Goal: Task Accomplishment & Management: Complete application form

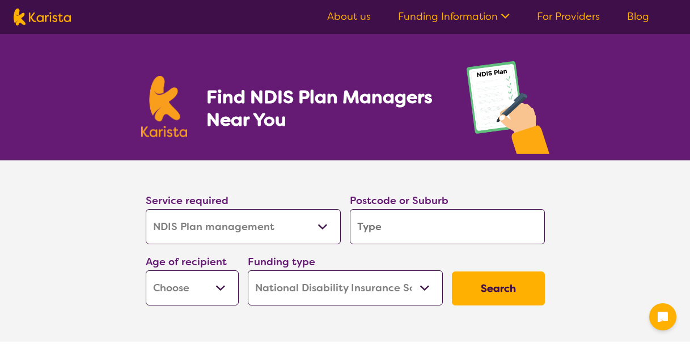
select select "NDIS Plan management"
select select "NDIS"
select select "NDIS Plan management"
select select "NDIS"
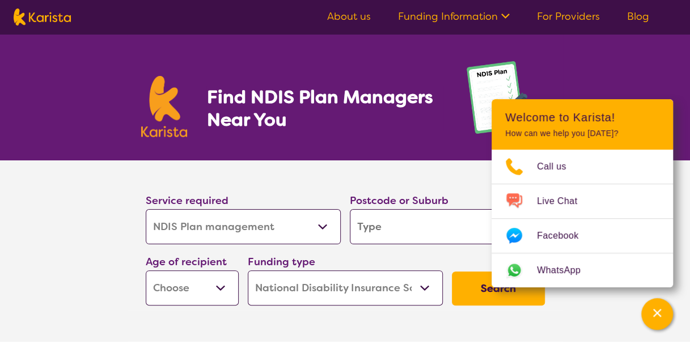
click at [608, 314] on section "Service required Allied Health Assistant Assessment ([MEDICAL_DATA] or [MEDICAL…" at bounding box center [345, 250] width 690 height 181
click at [390, 225] on input "search" at bounding box center [447, 226] width 195 height 35
type input "3"
type input "31"
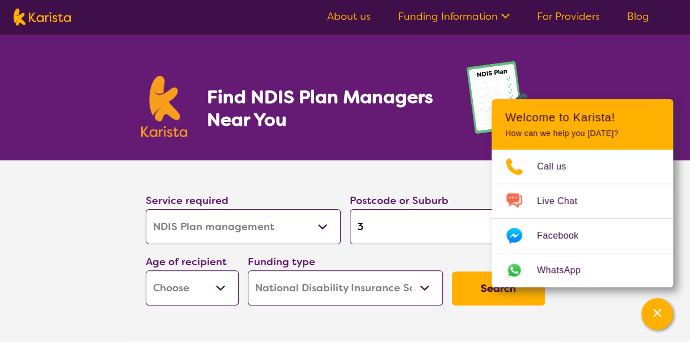
type input "31"
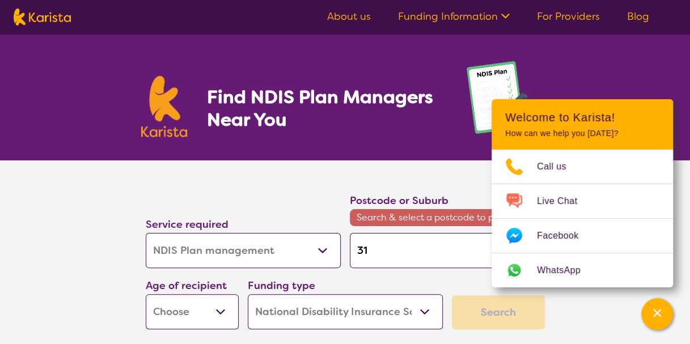
type input "314"
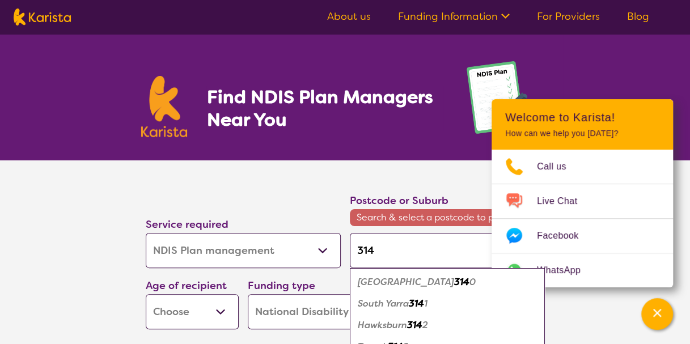
type input "3146"
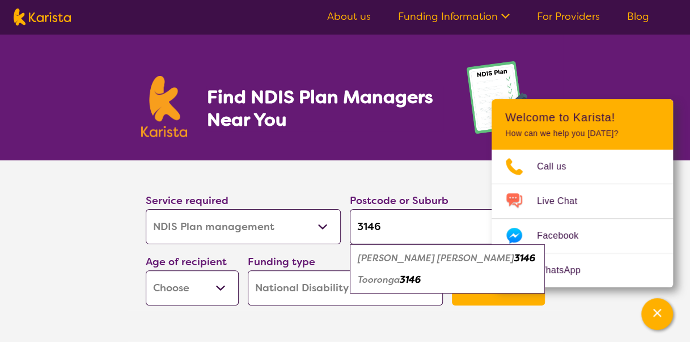
type input "3146"
click at [514, 257] on em "3146" at bounding box center [524, 258] width 21 height 12
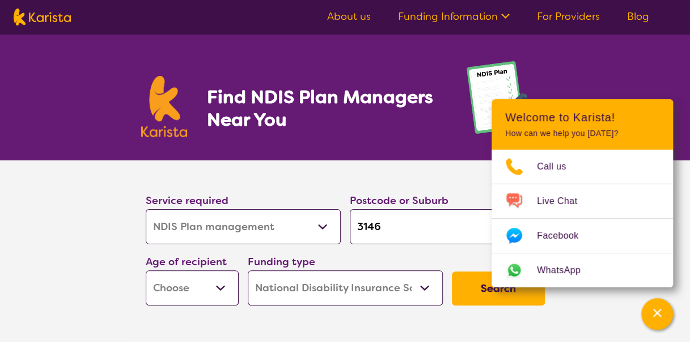
click at [221, 289] on select "Early Childhood - 0 to 9 Child - 10 to 11 Adolescent - 12 to 17 Adult - 18 to 6…" at bounding box center [192, 287] width 93 height 35
select select "AD"
click at [146, 270] on select "Early Childhood - 0 to 9 Child - 10 to 11 Adolescent - 12 to 17 Adult - 18 to 6…" at bounding box center [192, 287] width 93 height 35
select select "AD"
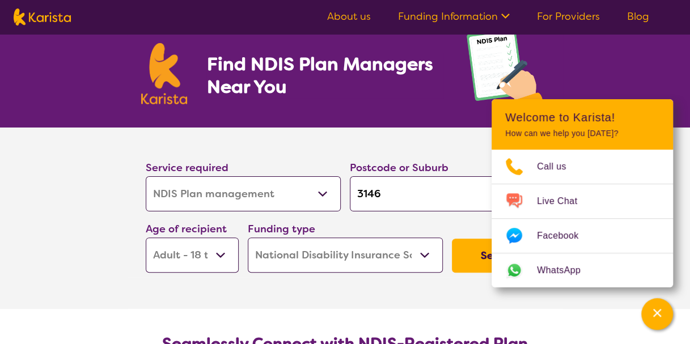
scroll to position [57, 0]
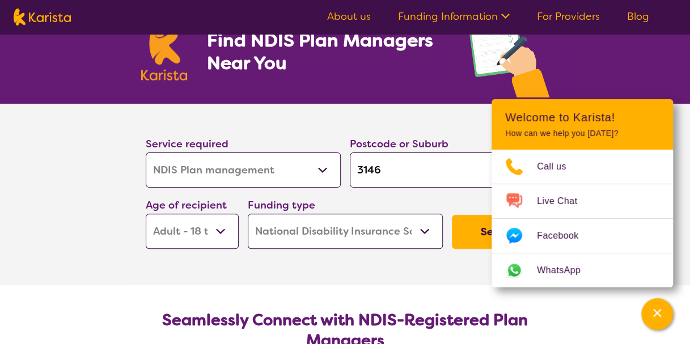
click at [422, 268] on section "Service required Allied Health Assistant Assessment ([MEDICAL_DATA] or [MEDICAL…" at bounding box center [345, 194] width 454 height 181
click at [476, 234] on button "Search" at bounding box center [498, 232] width 93 height 34
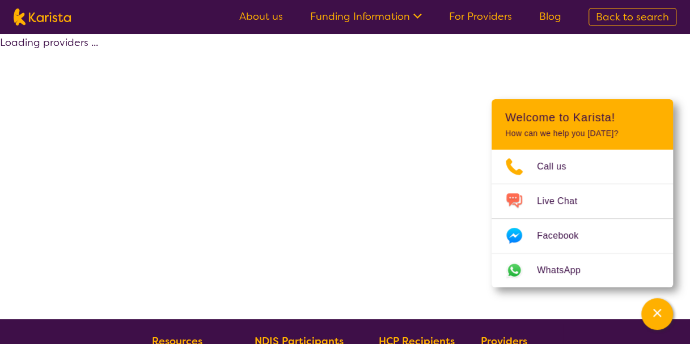
select select "by_score"
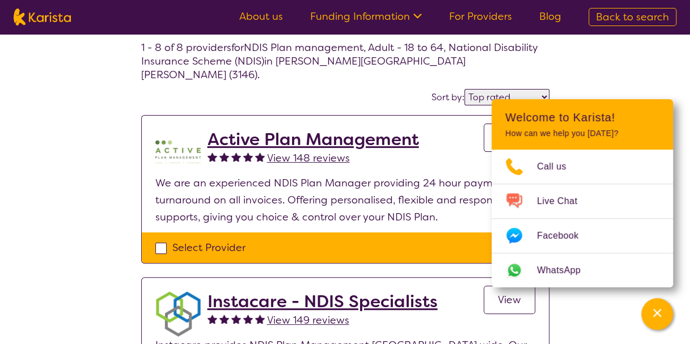
select select "NDIS Plan management"
select select "AD"
select select "NDIS"
select select "NDIS Plan management"
select select "AD"
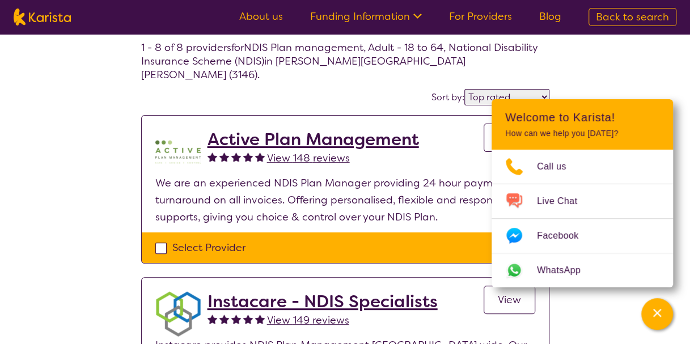
select select "NDIS"
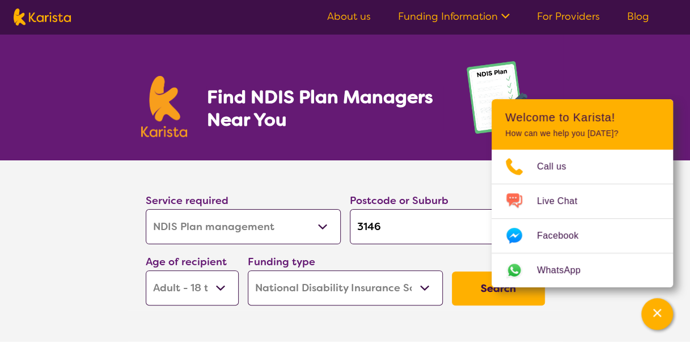
click at [322, 224] on select "Allied Health Assistant Assessment ([MEDICAL_DATA] or [MEDICAL_DATA]) Behaviour…" at bounding box center [243, 226] width 195 height 35
select select "NDIS Support Coordination"
click at [146, 209] on select "Allied Health Assistant Assessment ([MEDICAL_DATA] or [MEDICAL_DATA]) Behaviour…" at bounding box center [243, 226] width 195 height 35
select select "NDIS Support Coordination"
click at [222, 285] on select "Early Childhood - 0 to 9 Child - 10 to 11 Adolescent - 12 to 17 Adult - 18 to 6…" at bounding box center [192, 287] width 93 height 35
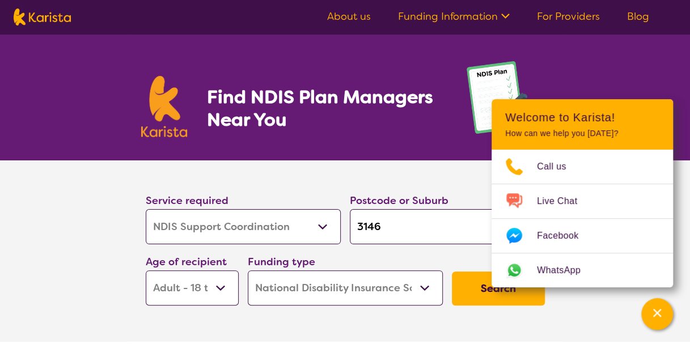
click at [222, 285] on select "Early Childhood - 0 to 9 Child - 10 to 11 Adolescent - 12 to 17 Adult - 18 to 6…" at bounding box center [192, 287] width 93 height 35
click at [480, 279] on button "Search" at bounding box center [498, 289] width 93 height 34
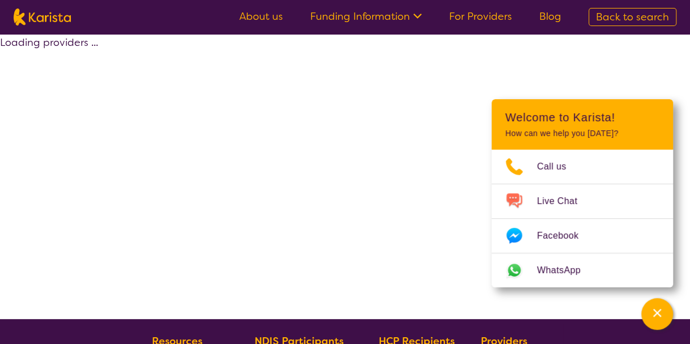
select select "by_score"
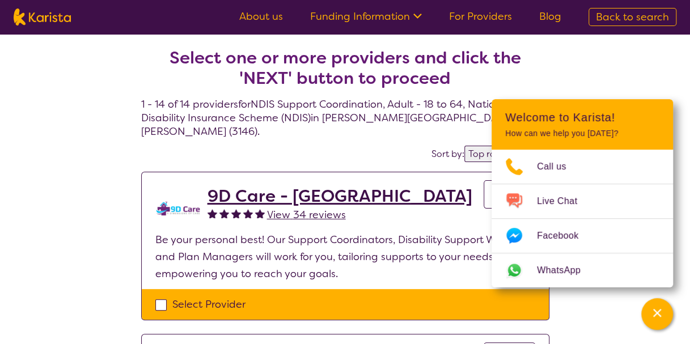
click at [306, 208] on span "View 34 reviews" at bounding box center [306, 215] width 79 height 14
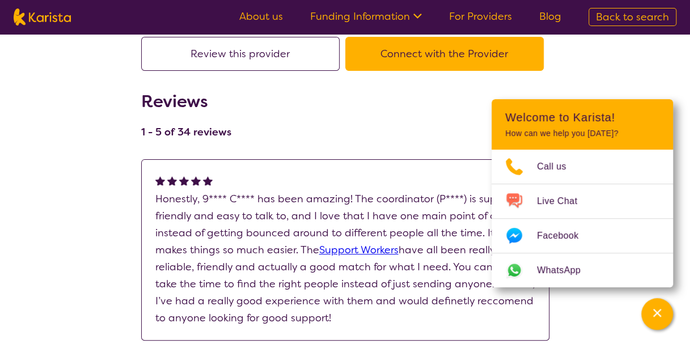
scroll to position [113, 0]
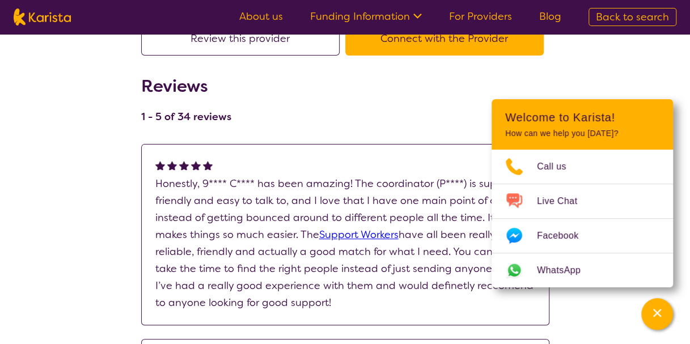
click at [657, 312] on icon "Channel Menu" at bounding box center [657, 313] width 8 height 8
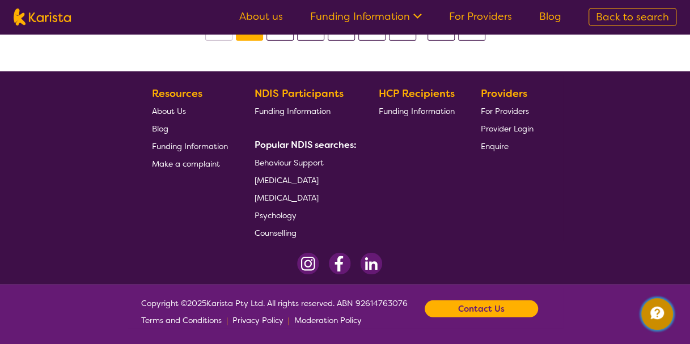
scroll to position [1287, 0]
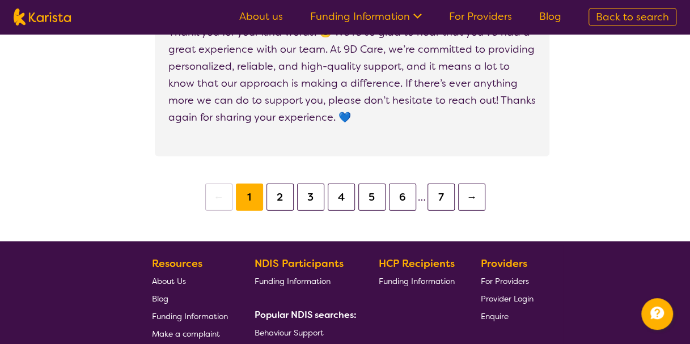
click at [281, 194] on button "2" at bounding box center [279, 197] width 27 height 27
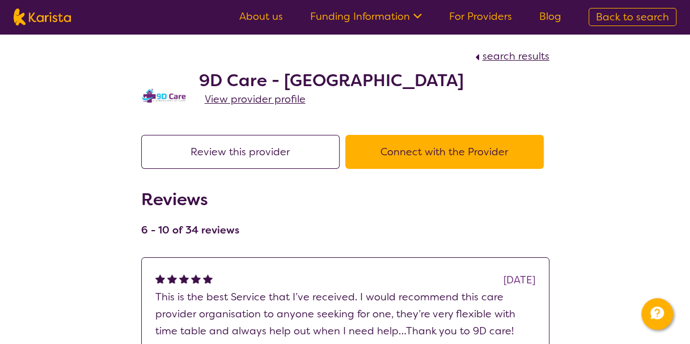
click at [420, 14] on icon at bounding box center [416, 15] width 12 height 12
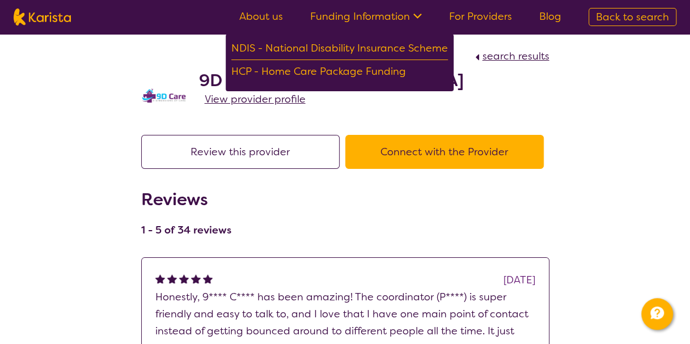
click at [426, 146] on button "Connect with the Provider" at bounding box center [444, 152] width 198 height 34
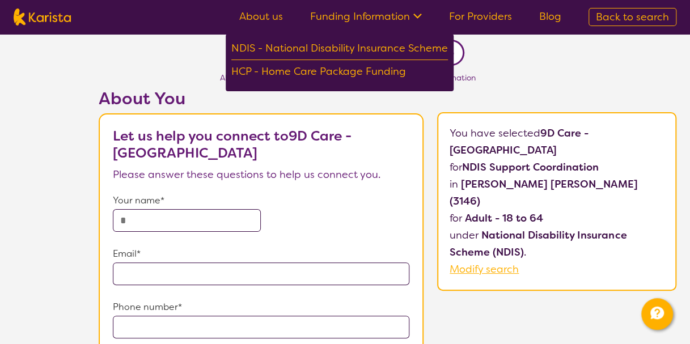
click at [143, 209] on input "text" at bounding box center [187, 220] width 149 height 23
type input "**********"
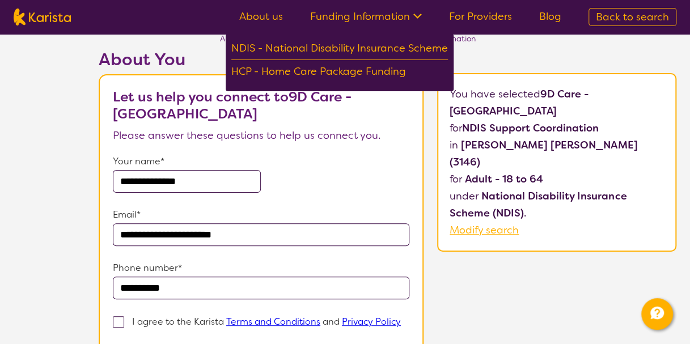
scroll to position [113, 0]
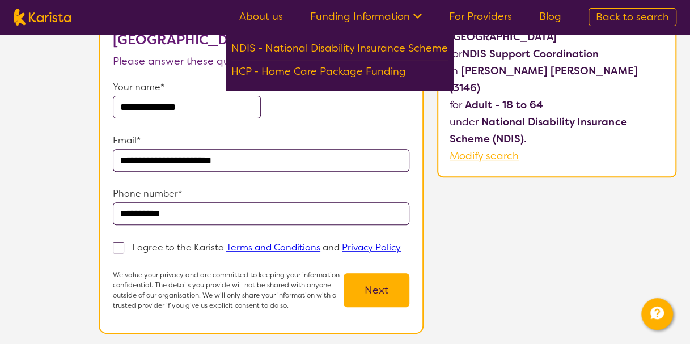
click at [120, 242] on span at bounding box center [118, 247] width 11 height 11
click at [401, 243] on input "I agree to the Karista Terms and Conditions and Privacy Policy" at bounding box center [404, 246] width 7 height 7
checkbox input "true"
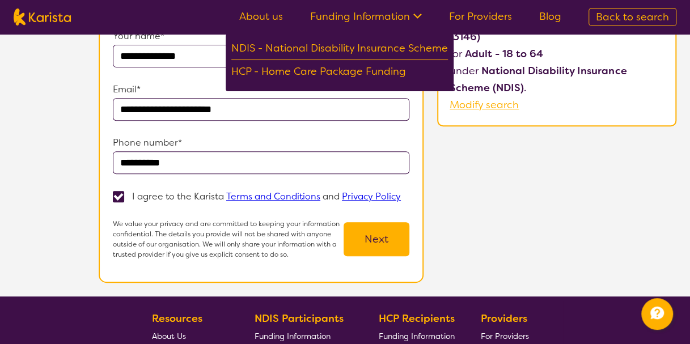
scroll to position [170, 0]
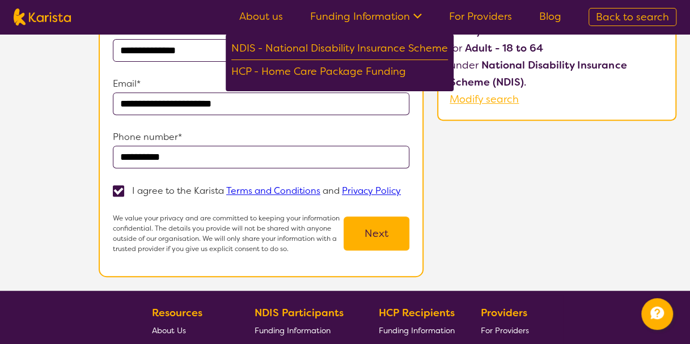
click at [355, 232] on button "Next" at bounding box center [377, 234] width 66 height 34
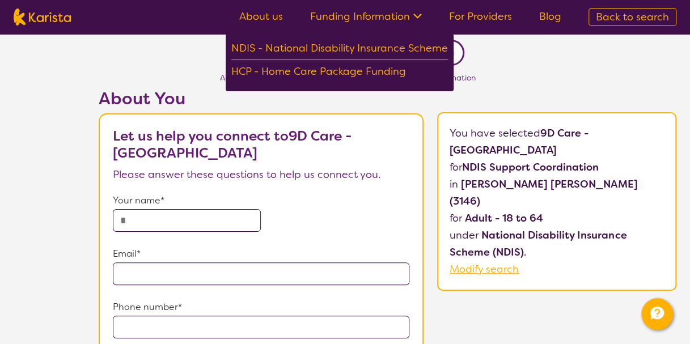
scroll to position [170, 0]
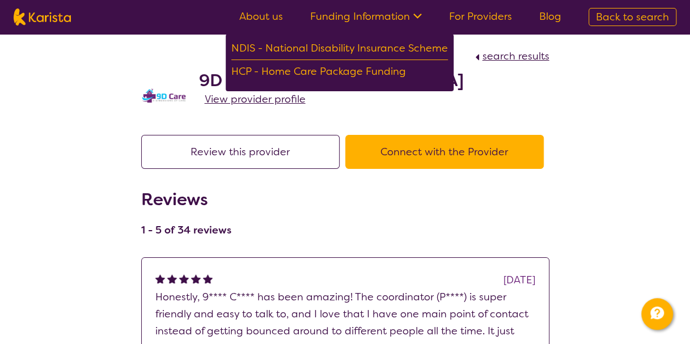
click at [452, 150] on button "Connect with the Provider" at bounding box center [444, 152] width 198 height 34
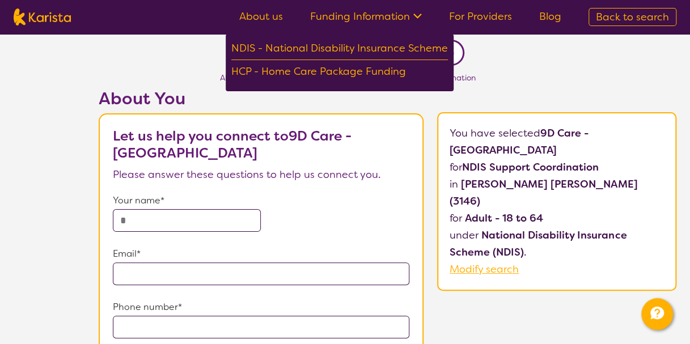
click at [155, 209] on input "text" at bounding box center [187, 220] width 149 height 23
type input "**********"
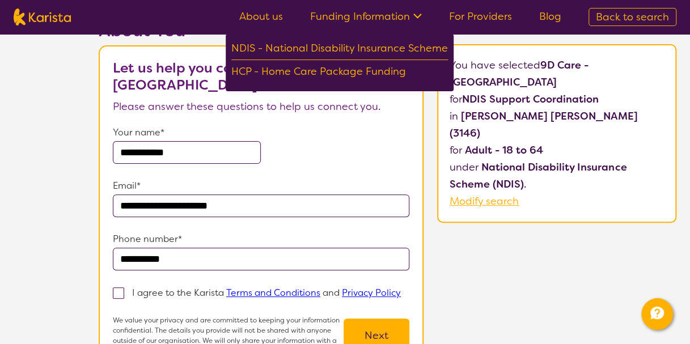
scroll to position [113, 0]
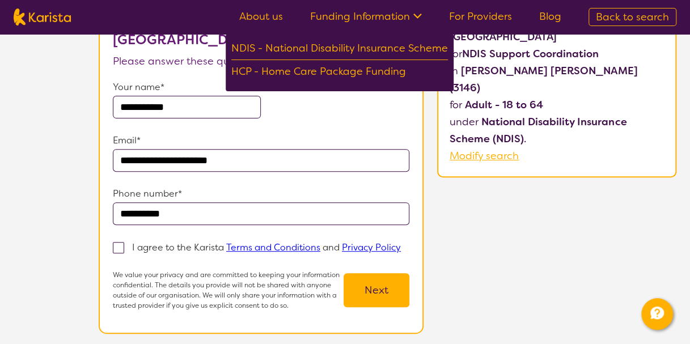
click at [117, 242] on span at bounding box center [118, 247] width 11 height 11
click at [401, 243] on input "I agree to the Karista Terms and Conditions and Privacy Policy" at bounding box center [404, 246] width 7 height 7
checkbox input "true"
click at [348, 295] on button "Next" at bounding box center [377, 290] width 66 height 34
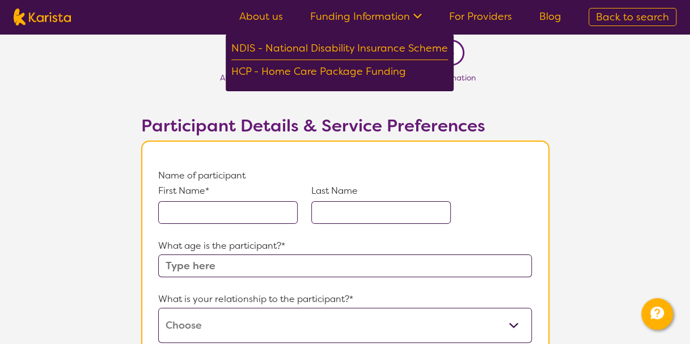
click at [188, 216] on input "text" at bounding box center [227, 212] width 139 height 23
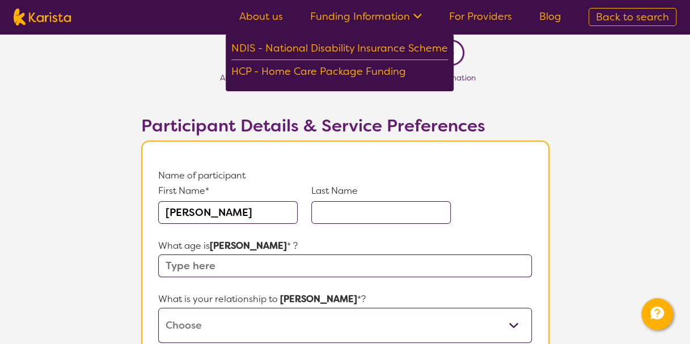
type input "[PERSON_NAME]"
click at [368, 210] on input "text" at bounding box center [380, 212] width 139 height 23
type input "[PERSON_NAME]"
click at [186, 267] on input "text" at bounding box center [344, 266] width 373 height 23
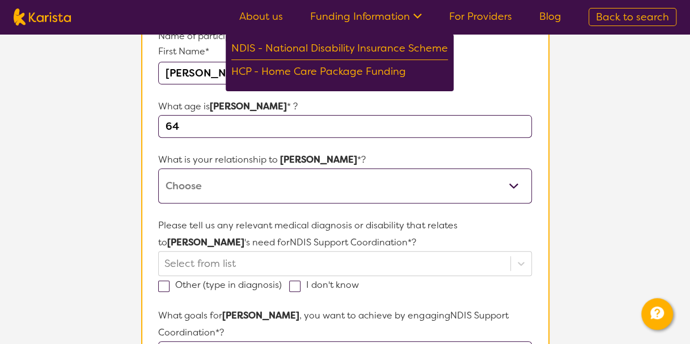
scroll to position [170, 0]
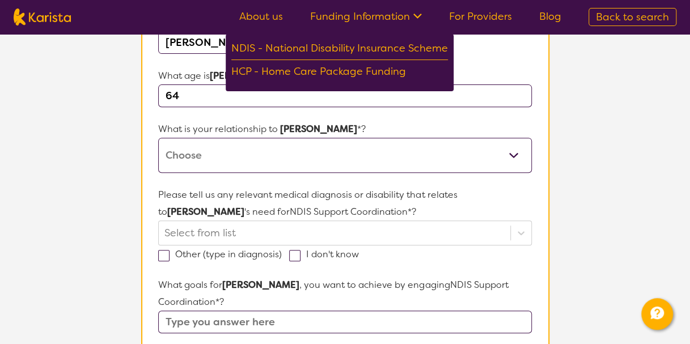
type input "64"
click at [511, 154] on select "This request is for myself I am their parent I am their child I am their spouse…" at bounding box center [344, 155] width 373 height 35
select select "I am their spouse/partner"
click at [158, 138] on select "This request is for myself I am their parent I am their child I am their spouse…" at bounding box center [344, 155] width 373 height 35
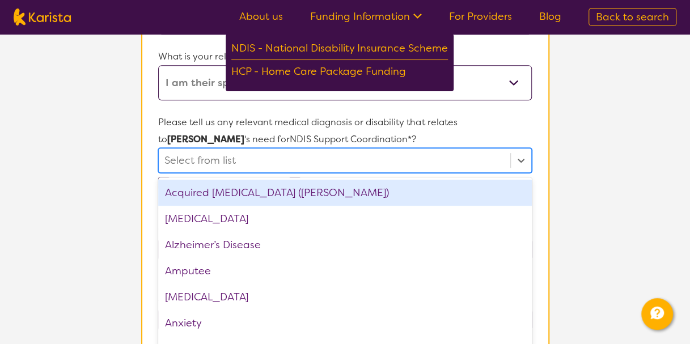
click at [248, 173] on div "option Acquired [MEDICAL_DATA] (ABI) focused, 1 of 75. 75 results available. Us…" at bounding box center [344, 160] width 373 height 25
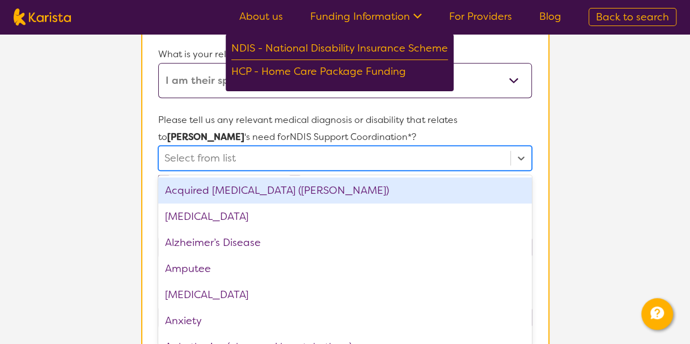
scroll to position [249, 0]
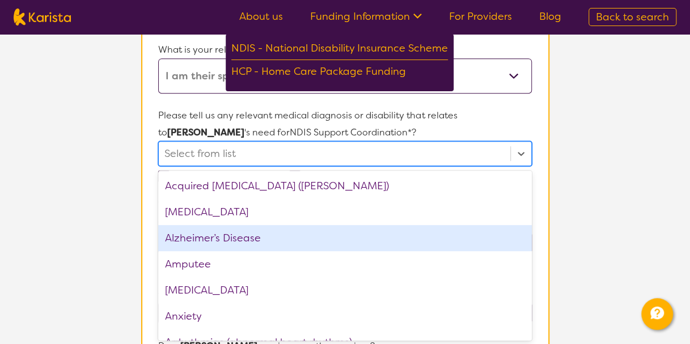
click at [238, 237] on div "Alzheimer’s Disease" at bounding box center [344, 238] width 373 height 26
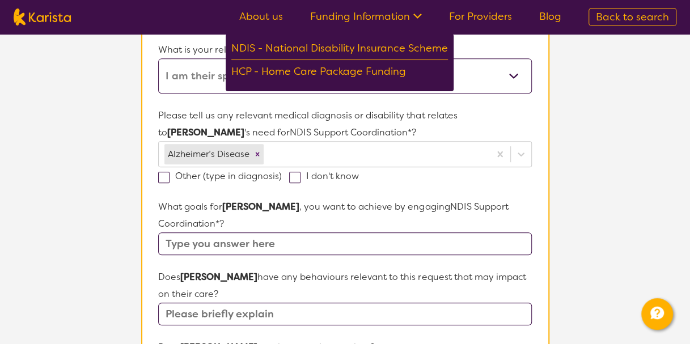
click at [634, 188] on section "L About You 2 Participant Details 3 Confirmation Participant Details & Service …" at bounding box center [345, 294] width 690 height 1018
click at [168, 242] on input "text" at bounding box center [344, 243] width 373 height 23
click at [424, 244] on input "Connect with appropriate service providers and" at bounding box center [344, 243] width 373 height 23
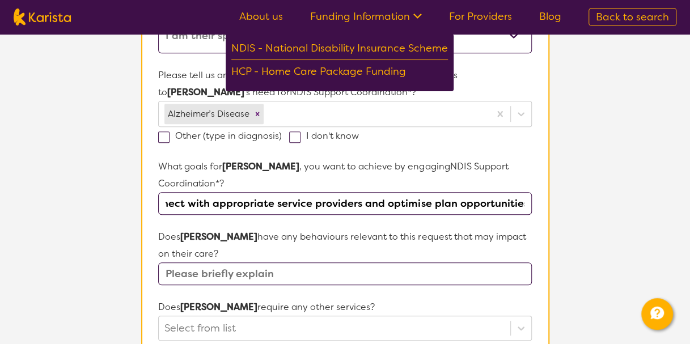
scroll to position [306, 0]
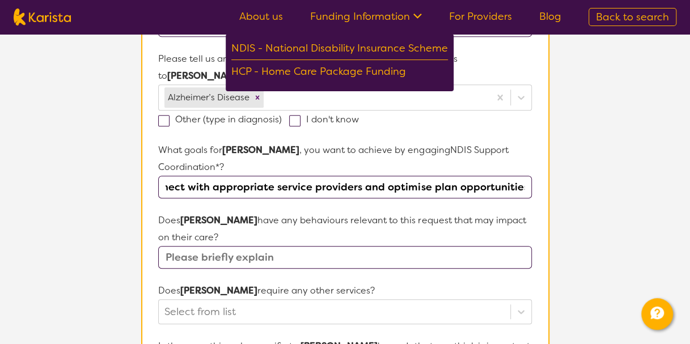
type input "Connect with appropriate service providers and optimise plan opportunities."
click at [189, 257] on input "text" at bounding box center [344, 257] width 373 height 23
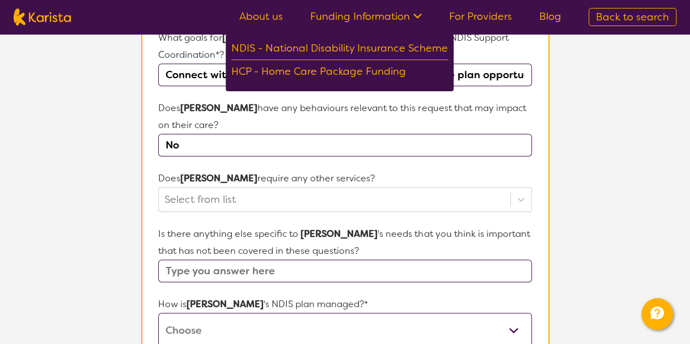
scroll to position [420, 0]
type input "No"
click at [519, 198] on div "Select from list" at bounding box center [344, 198] width 373 height 25
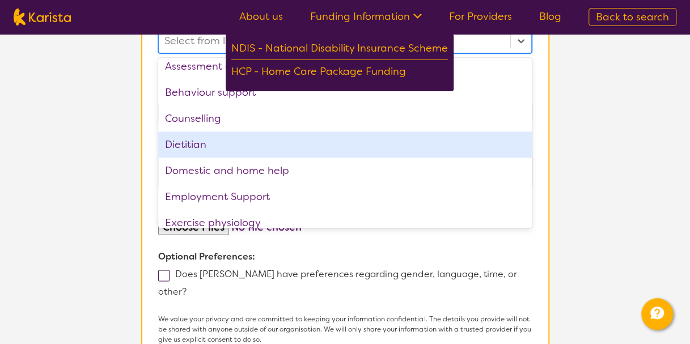
scroll to position [57, 0]
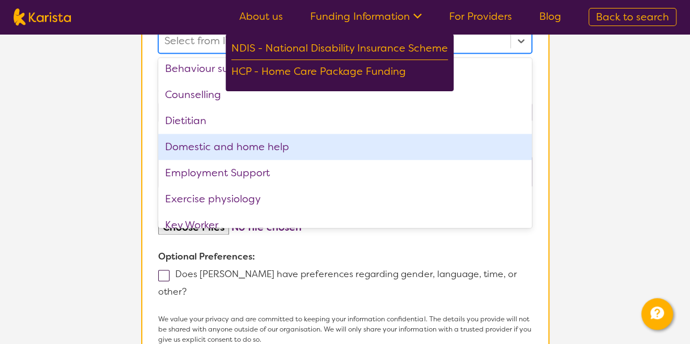
click at [190, 144] on div "Domestic and home help" at bounding box center [344, 147] width 373 height 26
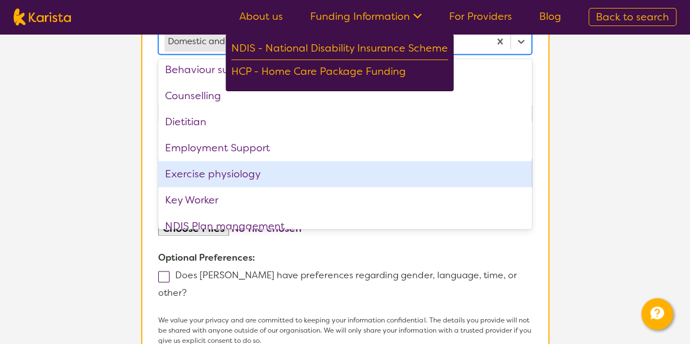
click at [209, 171] on div "Exercise physiology" at bounding box center [344, 174] width 373 height 26
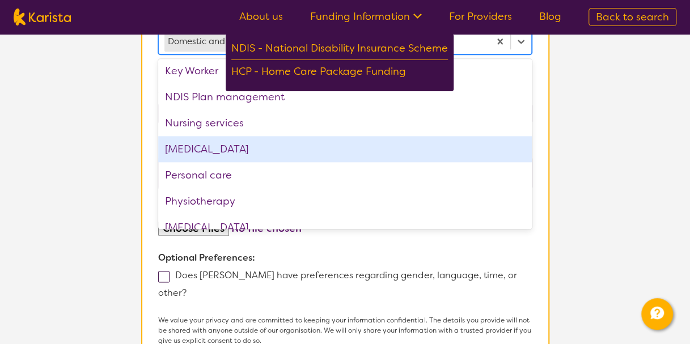
scroll to position [170, 0]
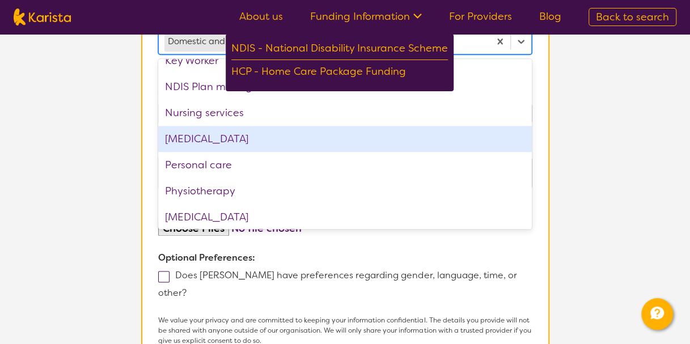
click at [196, 135] on div "[MEDICAL_DATA]" at bounding box center [344, 139] width 373 height 26
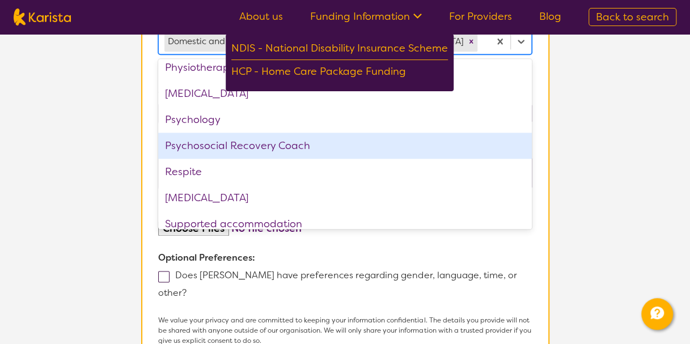
scroll to position [283, 0]
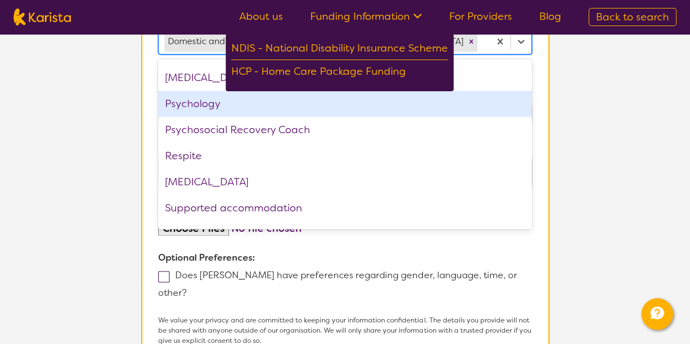
click at [193, 117] on div "Psychology" at bounding box center [344, 104] width 373 height 26
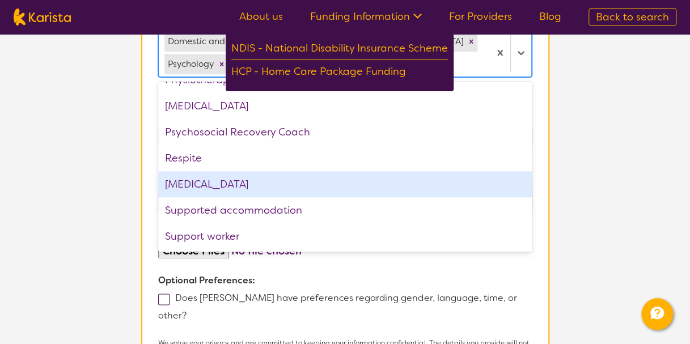
click at [212, 181] on div "[MEDICAL_DATA]" at bounding box center [344, 184] width 373 height 26
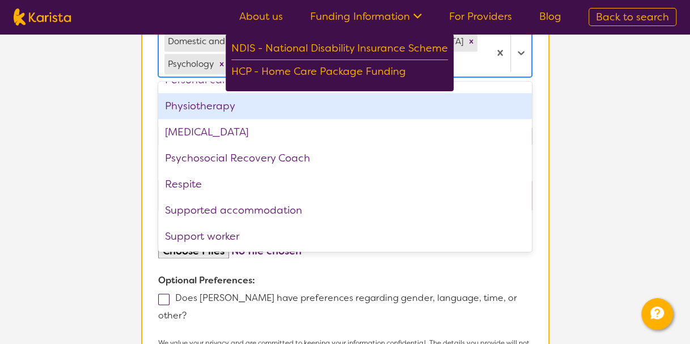
click at [417, 14] on icon at bounding box center [417, 16] width 9 height 5
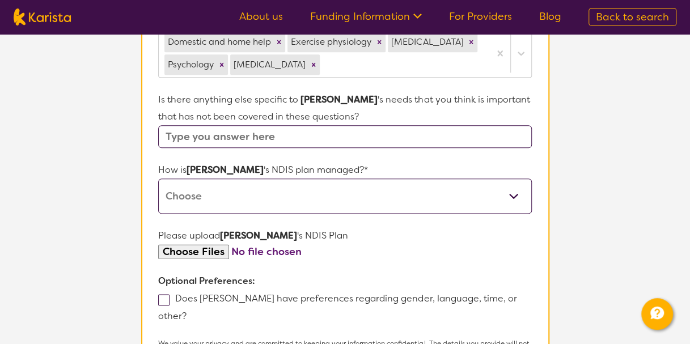
scroll to position [577, 0]
click at [167, 134] on input "text" at bounding box center [344, 136] width 373 height 23
type input "No"
click at [167, 190] on select "Self-managed NDIS plan Managed by a registered plan management provider (not th…" at bounding box center [344, 195] width 373 height 35
select select "Plan Managed"
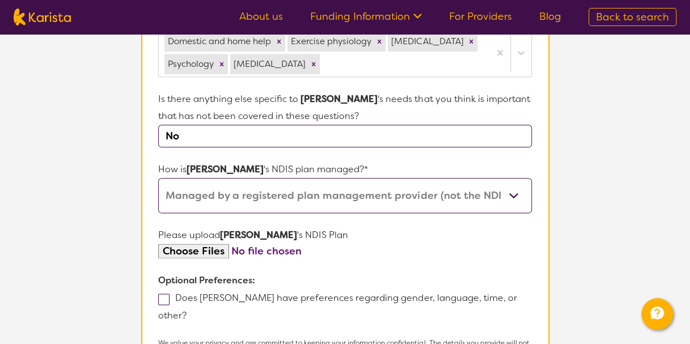
click at [158, 178] on select "Self-managed NDIS plan Managed by a registered plan management provider (not th…" at bounding box center [344, 195] width 373 height 35
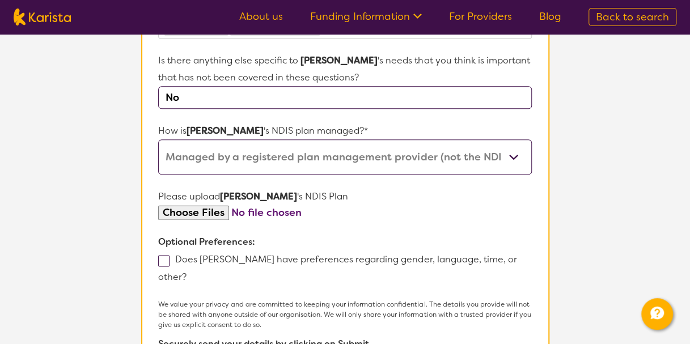
scroll to position [634, 0]
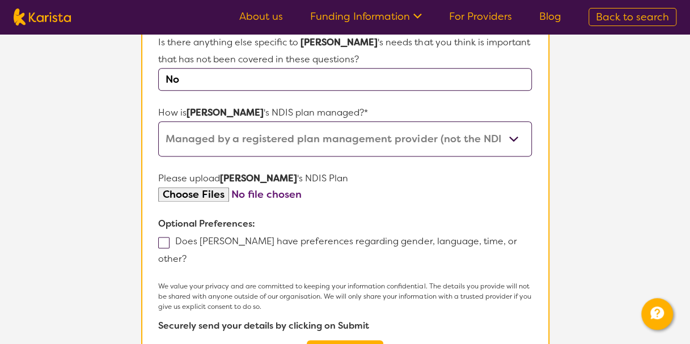
click at [267, 191] on input "file" at bounding box center [344, 194] width 373 height 15
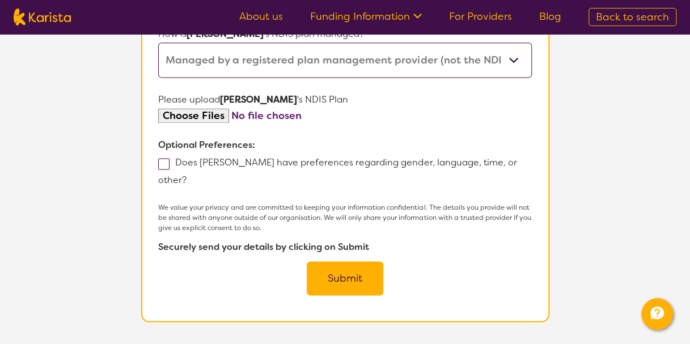
scroll to position [691, 0]
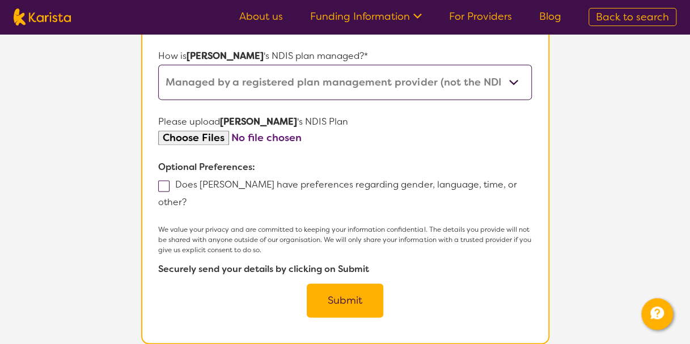
click at [163, 184] on span at bounding box center [163, 185] width 11 height 11
click at [187, 198] on input "Does [PERSON_NAME] have preferences regarding gender, language, time, or other?" at bounding box center [190, 201] width 7 height 7
checkbox input "true"
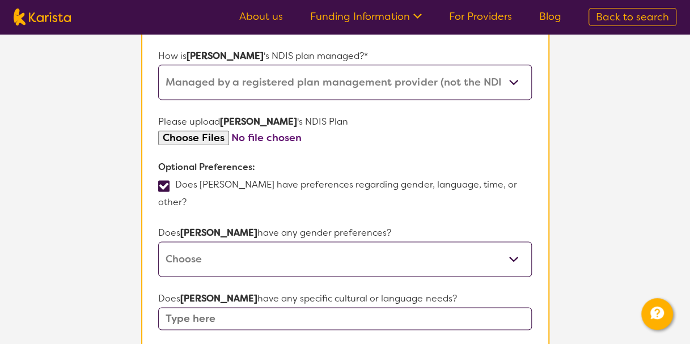
click at [509, 242] on select "[DEMOGRAPHIC_DATA] [DEMOGRAPHIC_DATA] Other No Preference" at bounding box center [344, 259] width 373 height 35
select select "[DEMOGRAPHIC_DATA]"
click at [158, 242] on select "[DEMOGRAPHIC_DATA] [DEMOGRAPHIC_DATA] Other No Preference" at bounding box center [344, 259] width 373 height 35
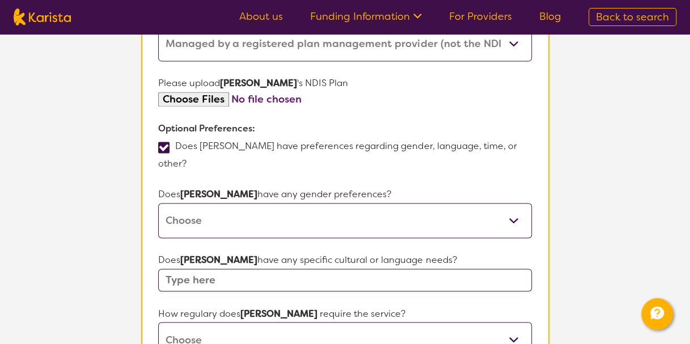
scroll to position [747, 0]
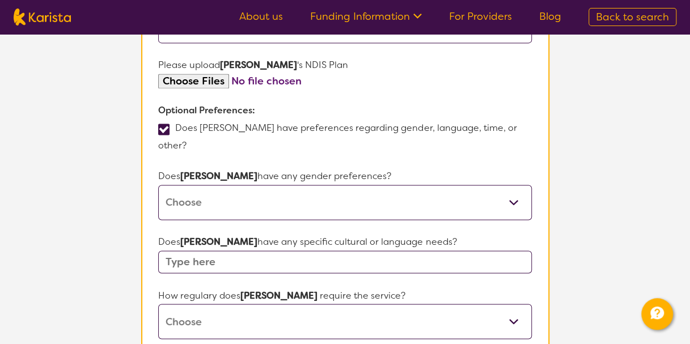
click at [206, 251] on input "text" at bounding box center [344, 262] width 373 height 23
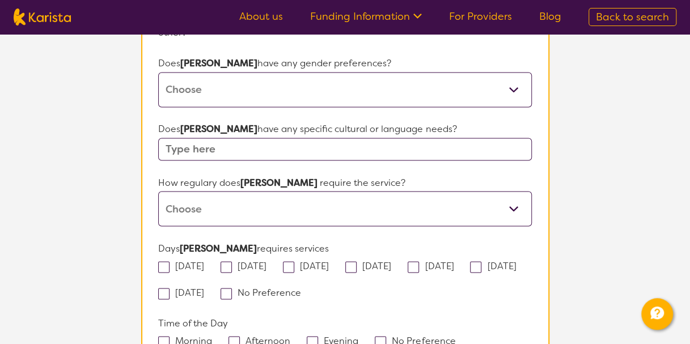
scroll to position [861, 0]
click at [511, 190] on select "Daily Twice a week Weekly Every fortnight Monthly Other" at bounding box center [344, 207] width 373 height 35
click at [492, 173] on p "How regulary does [PERSON_NAME] require the service?" at bounding box center [344, 181] width 373 height 17
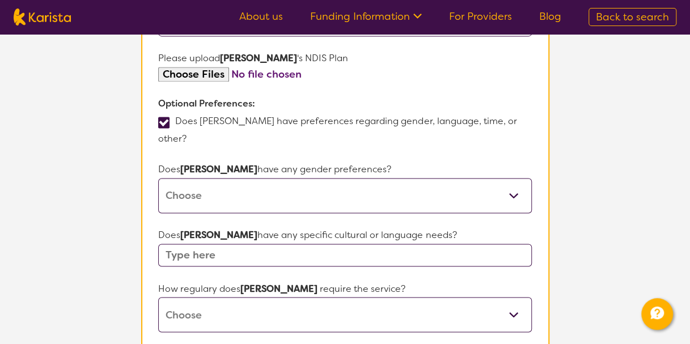
scroll to position [794, 0]
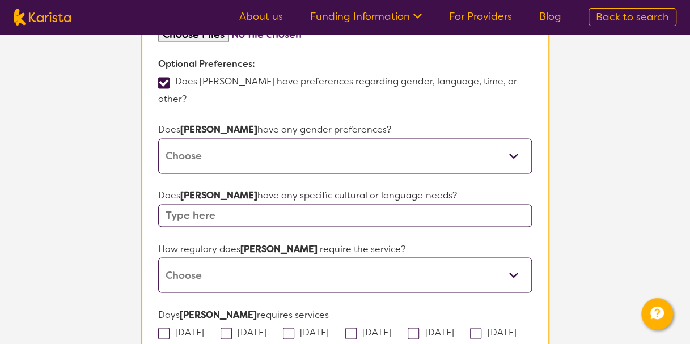
click at [199, 204] on input "text" at bounding box center [344, 215] width 373 height 23
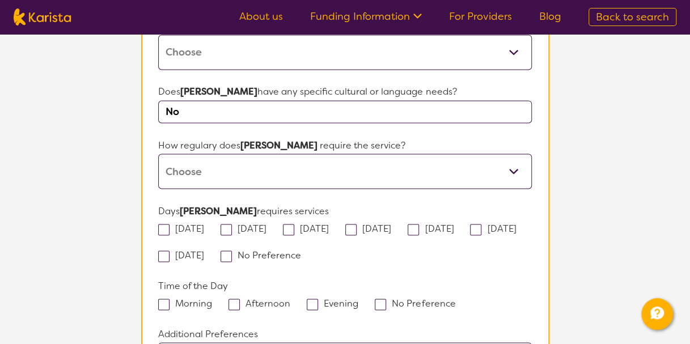
scroll to position [907, 0]
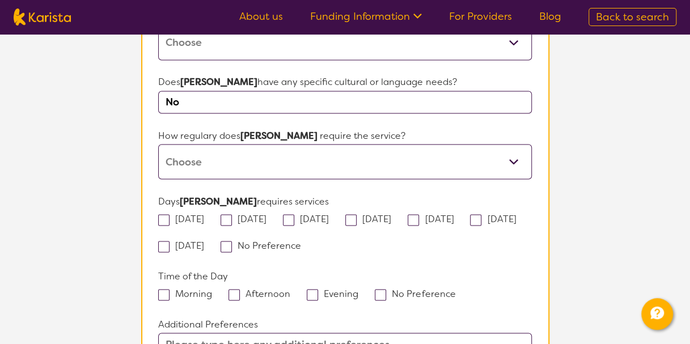
type input "No"
click at [511, 144] on select "Daily Twice a week Weekly Every fortnight Monthly Other" at bounding box center [344, 161] width 373 height 35
select select "Other"
click at [158, 144] on select "Daily Twice a week Weekly Every fortnight Monthly Other" at bounding box center [344, 161] width 373 height 35
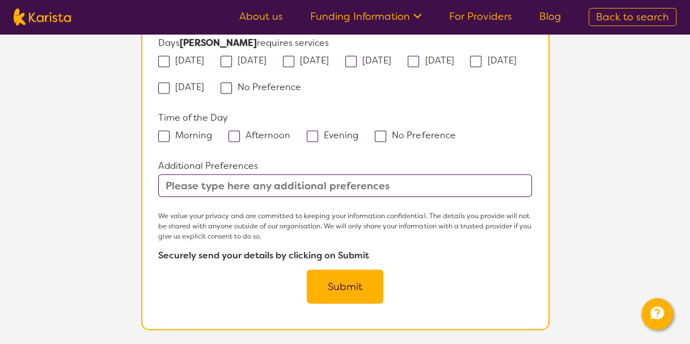
scroll to position [1077, 0]
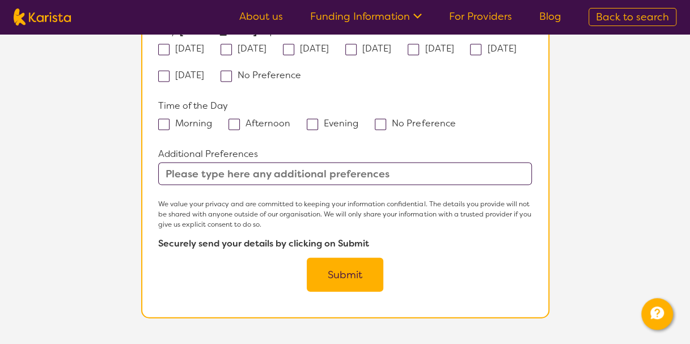
click at [339, 258] on button "Submit" at bounding box center [345, 275] width 77 height 34
